Goal: Task Accomplishment & Management: Manage account settings

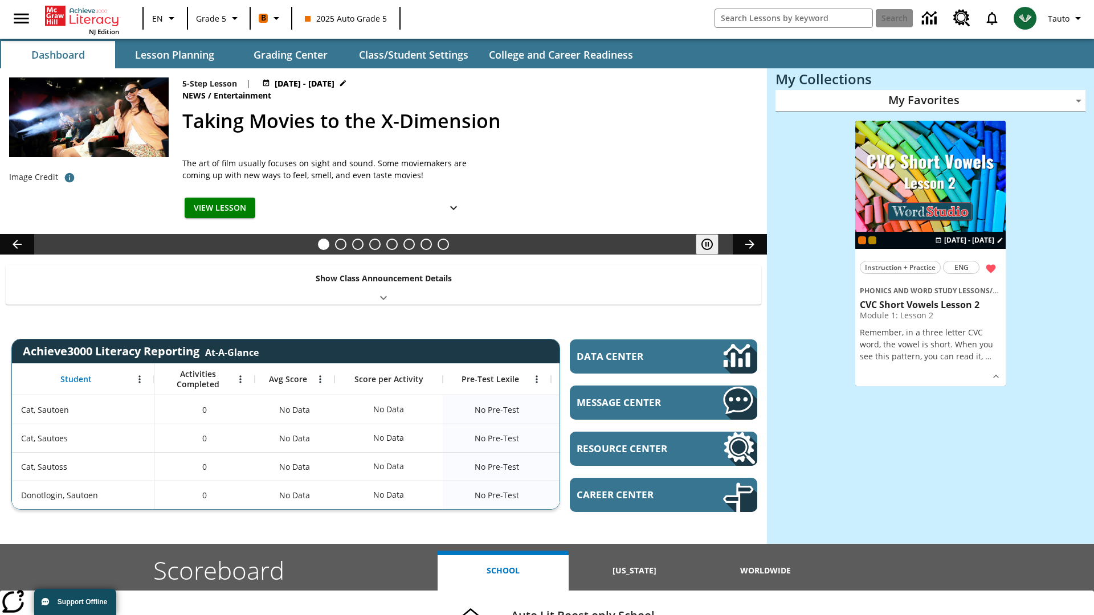
click at [930, 100] on body "Skip to main content NJ Edition EN Grade 5 B 2025 Auto Grade 5 Search Tauto Das…" at bounding box center [547, 454] width 1094 height 908
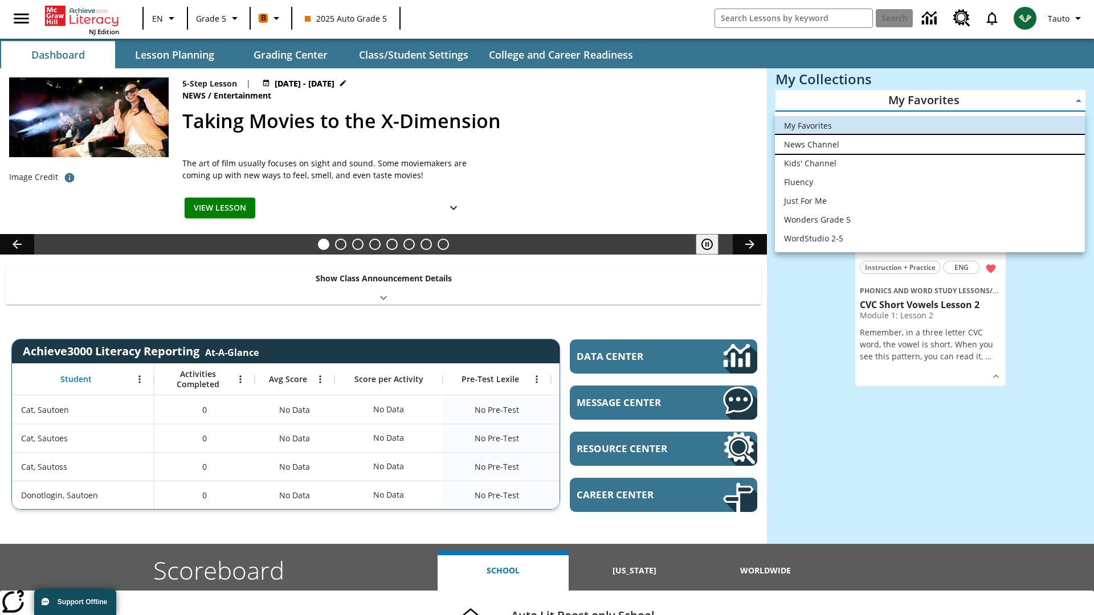
click at [930, 144] on li "News Channel" at bounding box center [930, 144] width 310 height 19
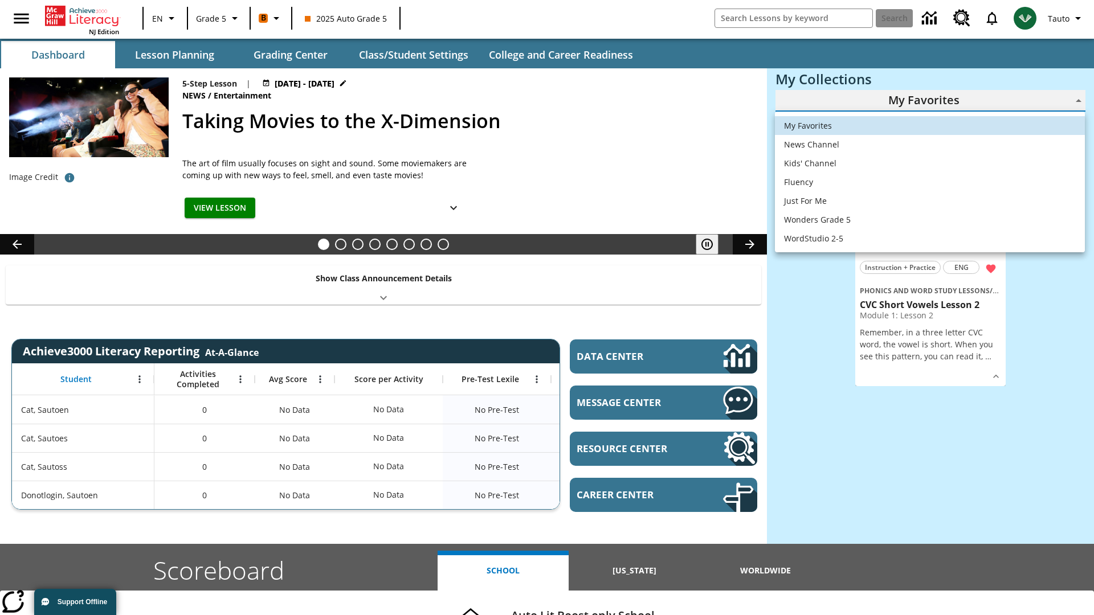
type input "120"
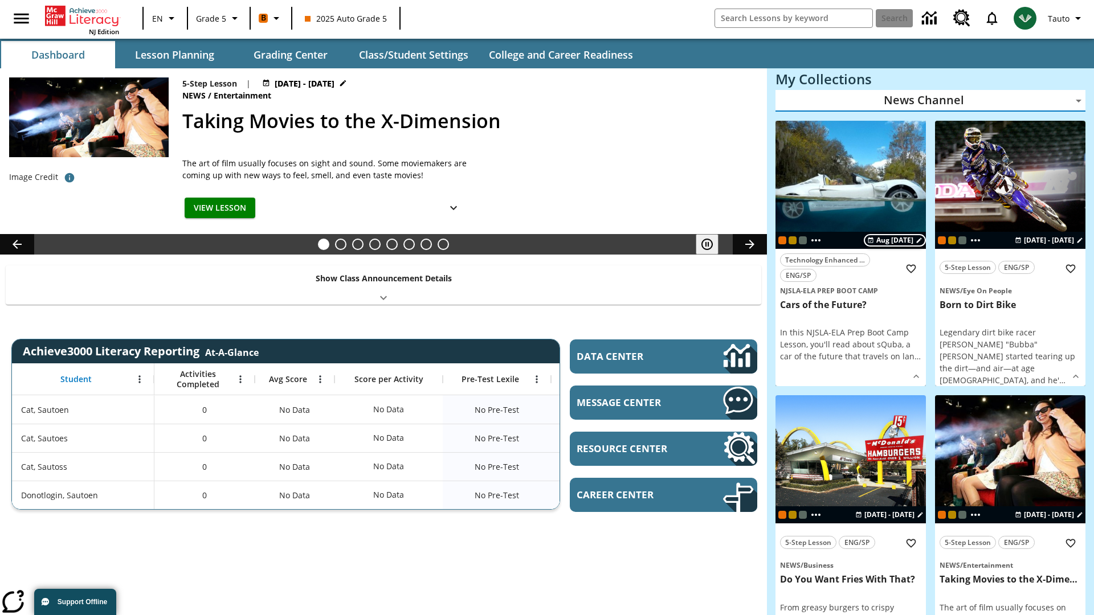
click at [889, 240] on span "Aug 24 - Aug 01" at bounding box center [894, 240] width 37 height 10
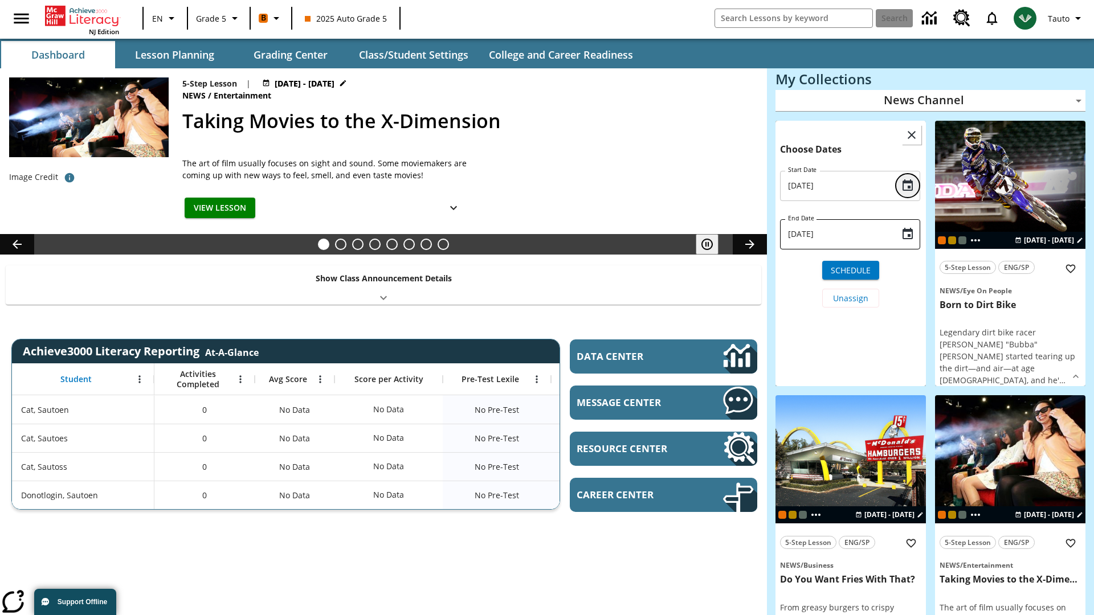
click at [907, 186] on icon "Choose date, selected date is Aug 24, 2025" at bounding box center [907, 184] width 10 height 11
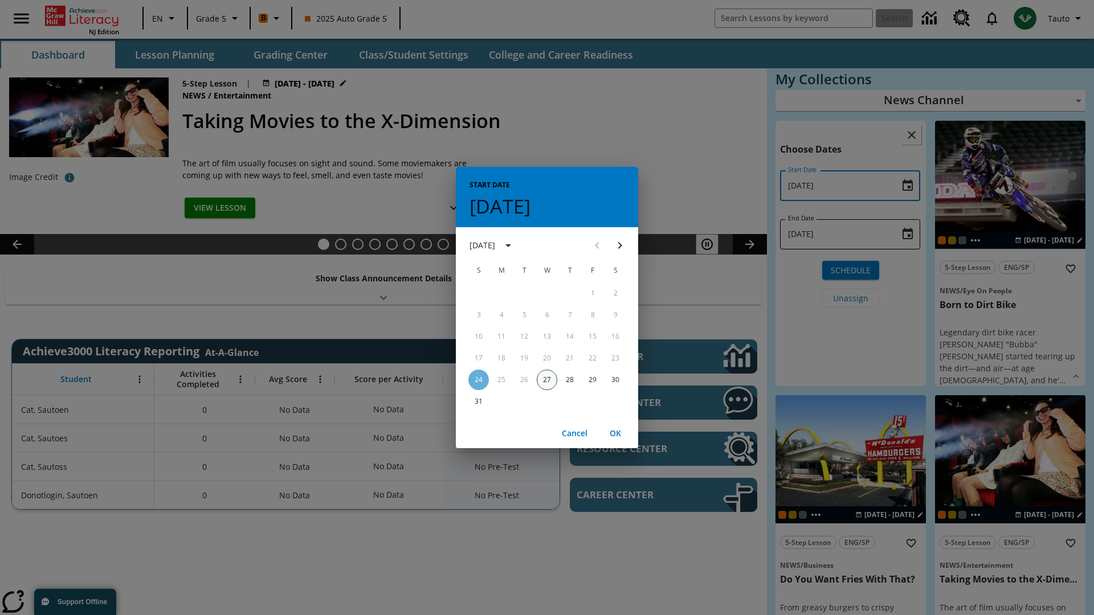
click at [547, 379] on button "27" at bounding box center [547, 380] width 21 height 21
click at [615, 433] on button "OK" at bounding box center [615, 433] width 36 height 21
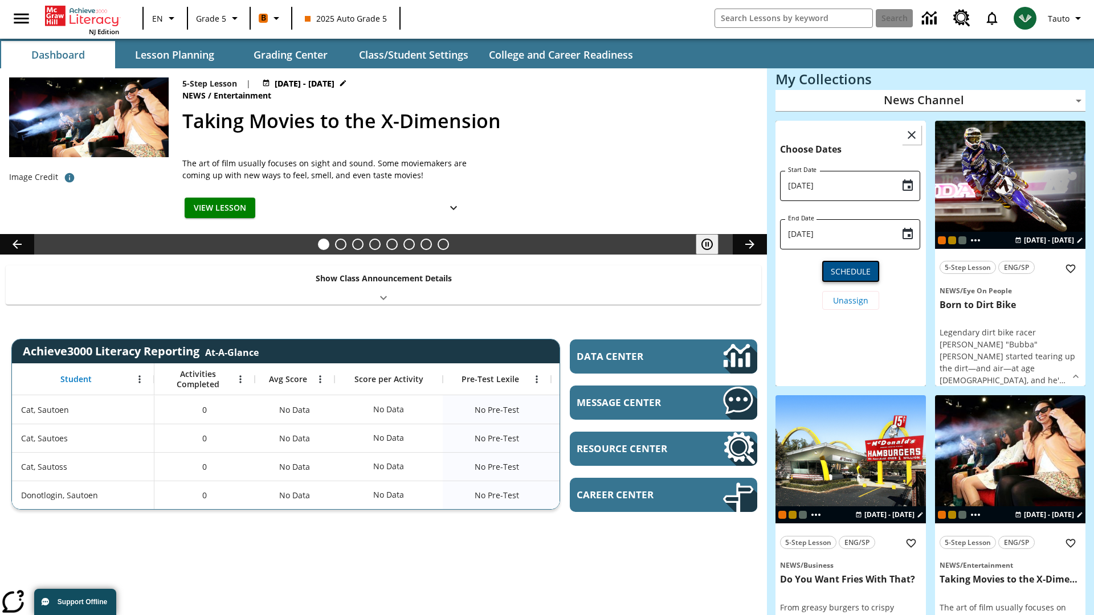
click at [850, 270] on span "Schedule" at bounding box center [851, 271] width 40 height 12
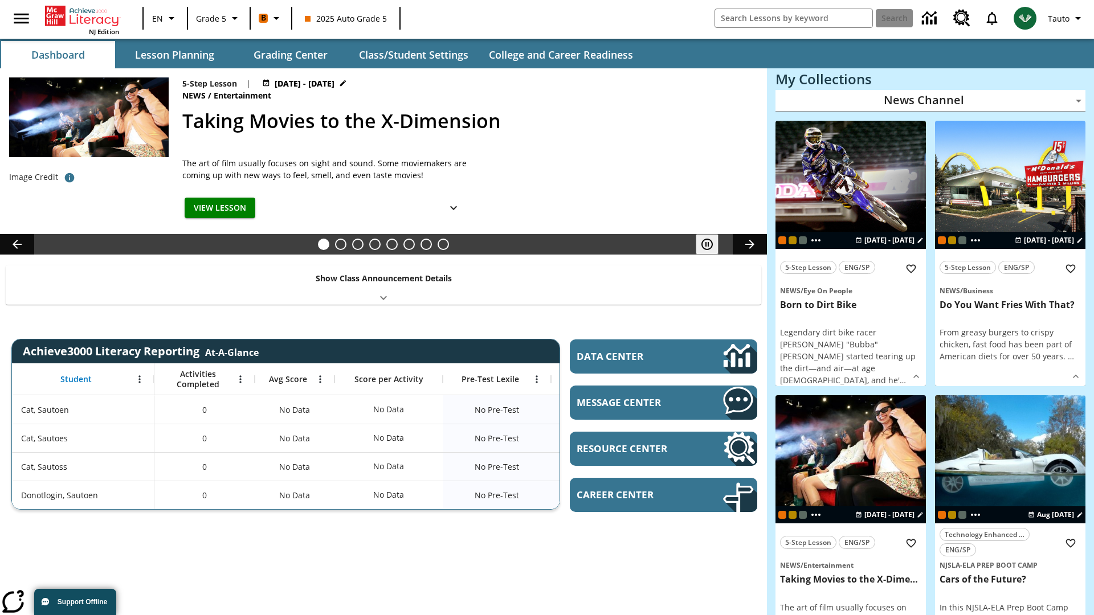
scroll to position [14, 0]
